Goal: Use online tool/utility: Utilize a website feature to perform a specific function

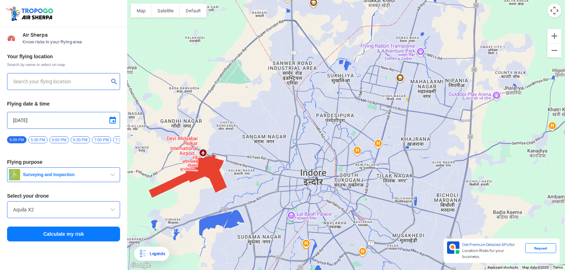
click at [311, 177] on div at bounding box center [346, 135] width 438 height 270
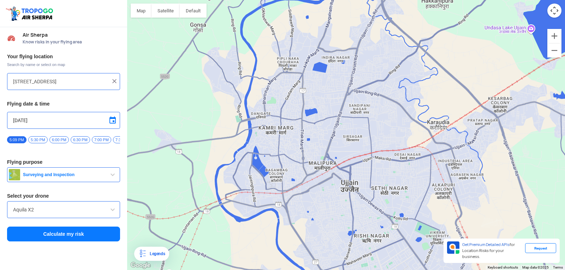
drag, startPoint x: 328, startPoint y: 96, endPoint x: 321, endPoint y: 178, distance: 81.9
click at [321, 178] on div at bounding box center [346, 135] width 438 height 270
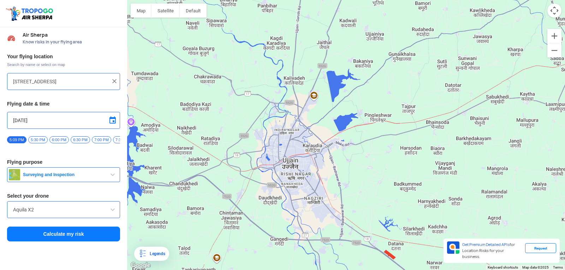
drag, startPoint x: 321, startPoint y: 178, endPoint x: 211, endPoint y: 89, distance: 141.4
click at [211, 89] on div at bounding box center [346, 135] width 438 height 270
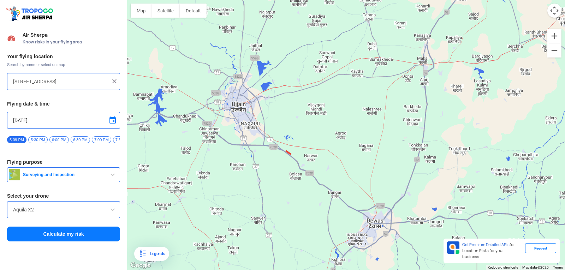
drag, startPoint x: 290, startPoint y: 170, endPoint x: 276, endPoint y: 147, distance: 27.9
click at [276, 147] on div at bounding box center [346, 135] width 438 height 270
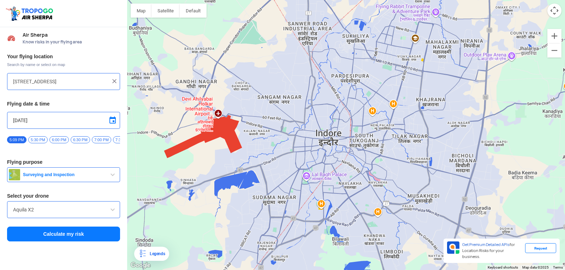
drag, startPoint x: 256, startPoint y: 219, endPoint x: 313, endPoint y: 189, distance: 64.2
click at [313, 189] on div at bounding box center [346, 135] width 438 height 270
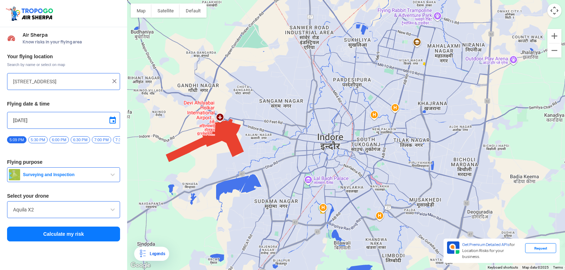
click at [334, 142] on div at bounding box center [346, 135] width 438 height 270
type input "[STREET_ADDRESS]"
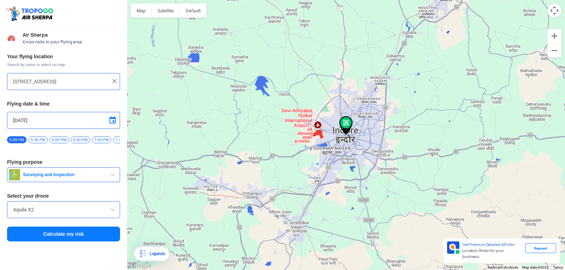
click at [77, 233] on button "Calculate my risk" at bounding box center [63, 234] width 113 height 15
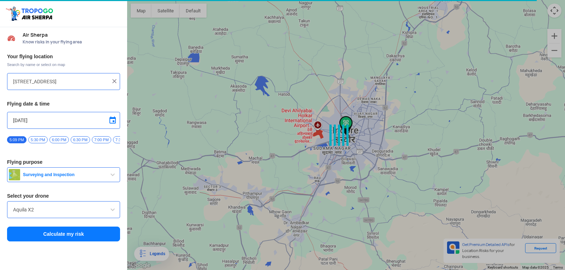
click at [74, 213] on input "Aquila X2" at bounding box center [63, 210] width 101 height 8
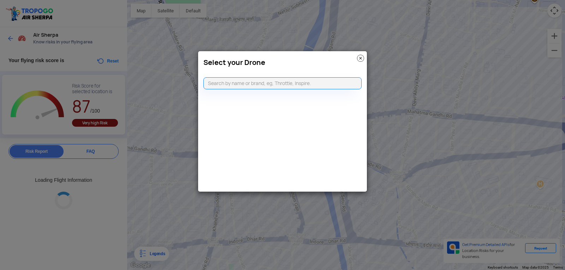
click at [364, 58] on img at bounding box center [360, 58] width 7 height 7
